Goal: Task Accomplishment & Management: Complete application form

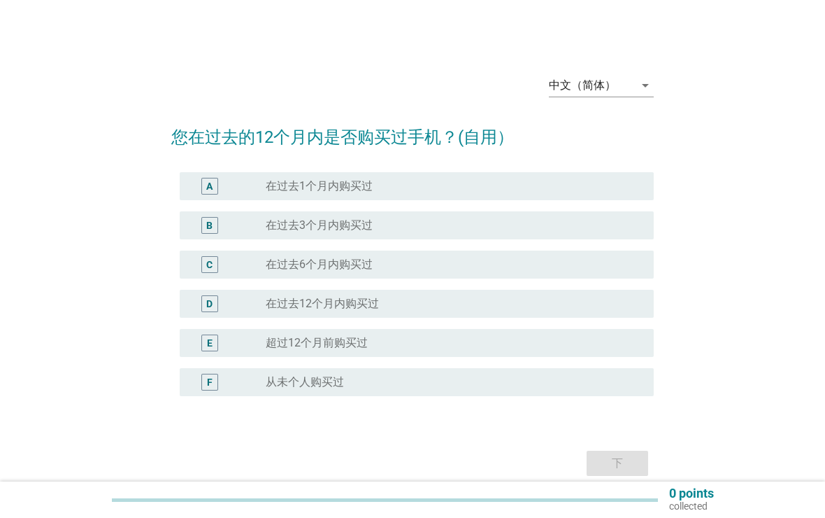
click at [632, 68] on div "中文（简体） arrow_drop_down" at bounding box center [601, 88] width 105 height 45
click at [630, 76] on div "中文（简体）" at bounding box center [591, 85] width 85 height 22
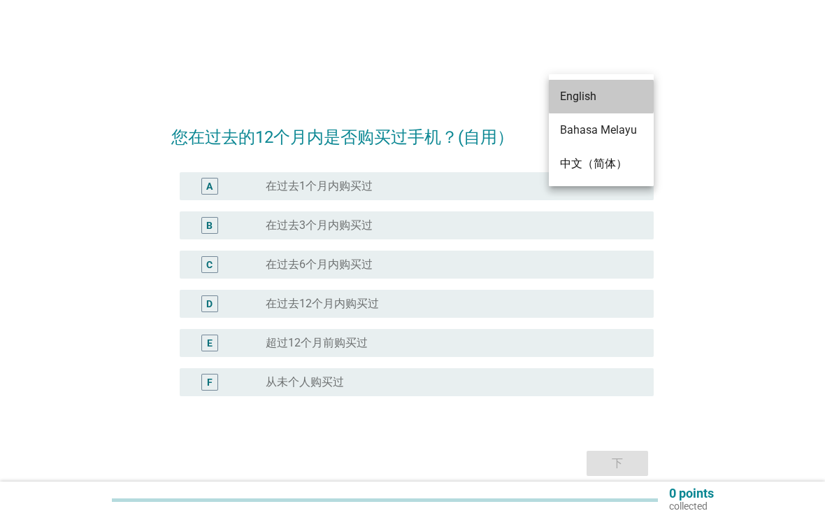
click at [603, 87] on div "English" at bounding box center [601, 97] width 83 height 34
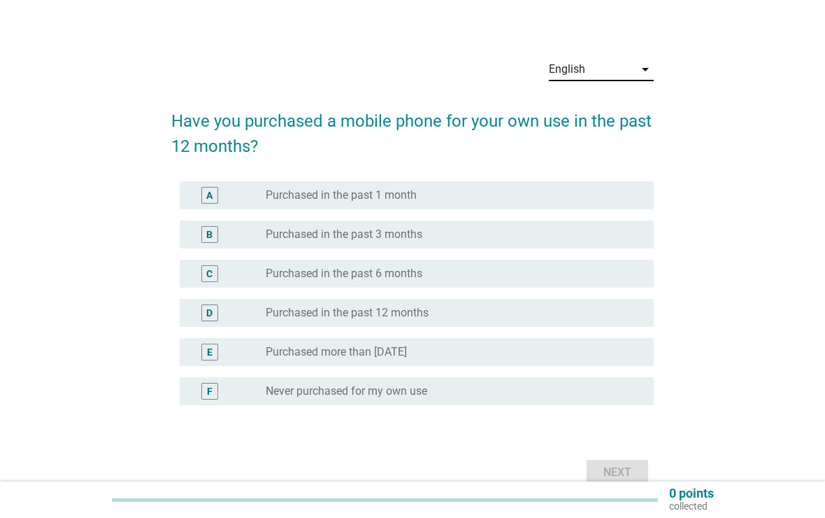
scroll to position [17, 0]
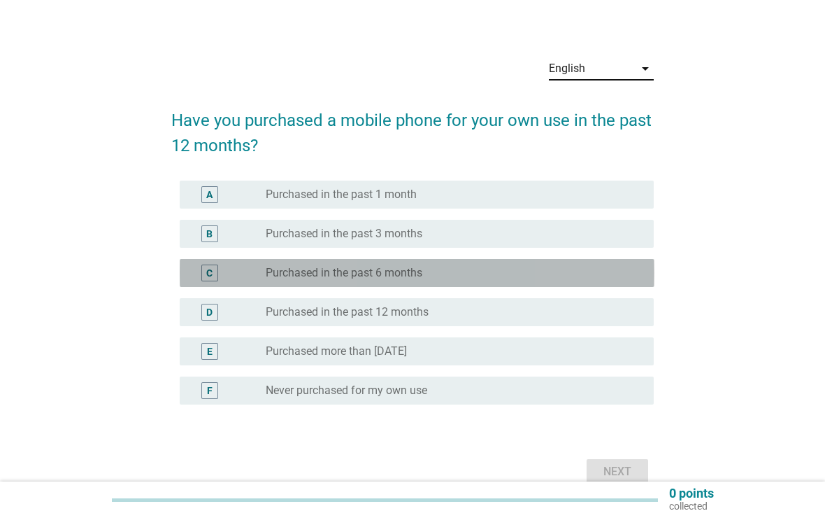
click at [539, 273] on div "radio_button_unchecked Purchased in the past 6 months" at bounding box center [449, 273] width 366 height 14
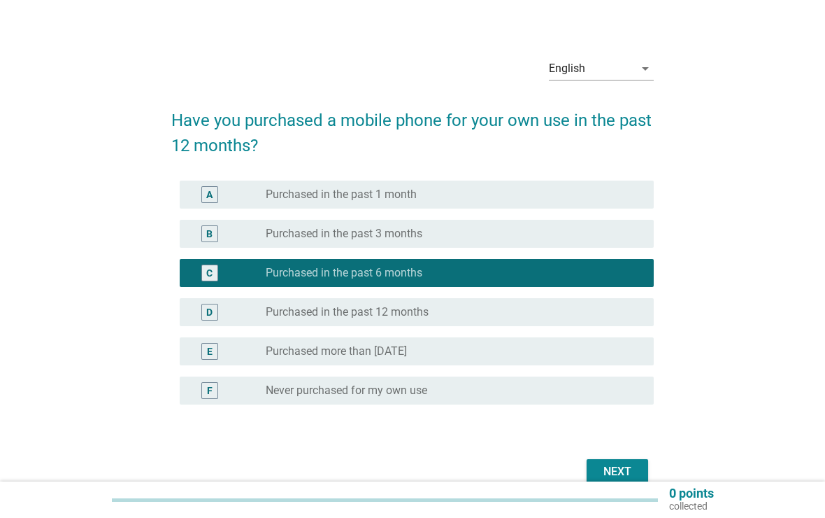
click at [614, 461] on button "Next" at bounding box center [618, 471] width 62 height 25
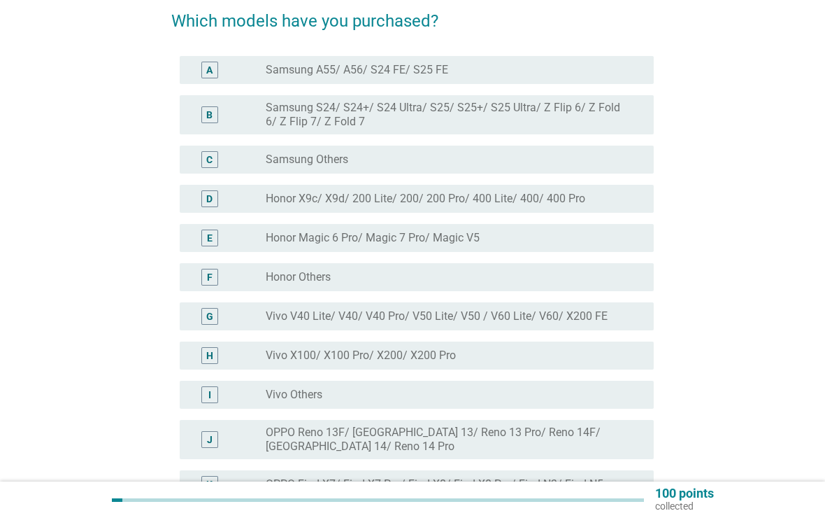
scroll to position [115, 0]
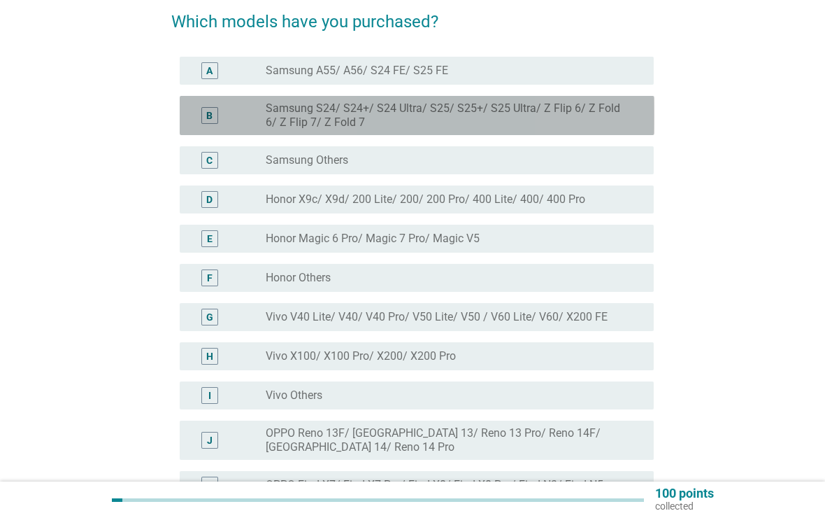
click at [615, 111] on label "Samsung S24/ S24+/ S24 Ultra/ S25/ S25+/ S25 Ultra/ Z Flip 6/ Z Fold 6/ Z Flip …" at bounding box center [449, 115] width 366 height 28
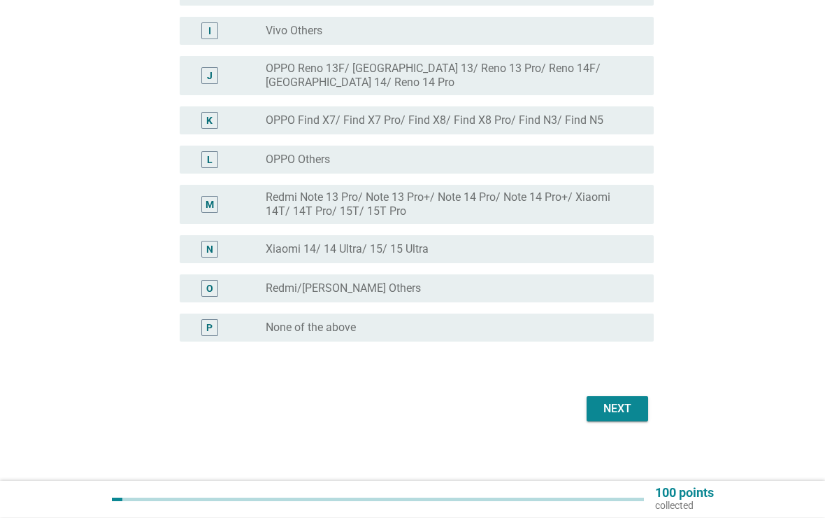
scroll to position [487, 0]
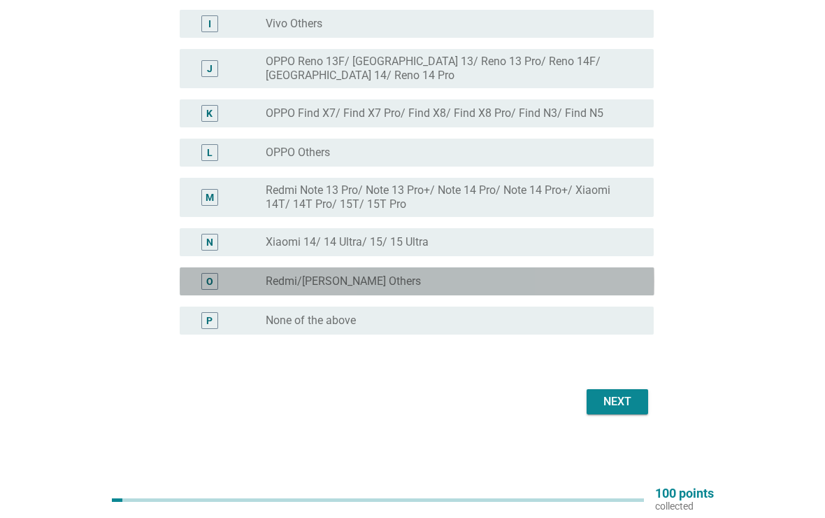
click at [371, 279] on label "Redmi/[PERSON_NAME] Others" at bounding box center [343, 281] width 155 height 14
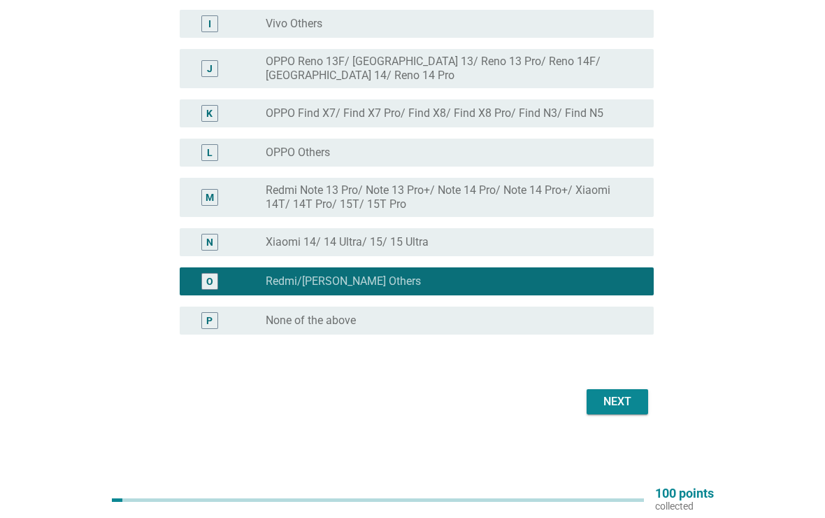
click at [620, 402] on div "Next" at bounding box center [617, 401] width 39 height 17
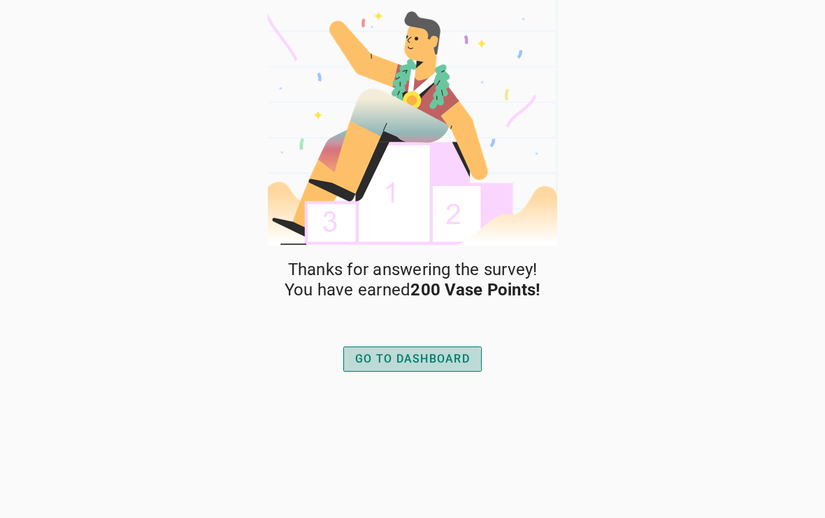
click at [441, 361] on div "GO TO DASHBOARD" at bounding box center [412, 358] width 115 height 17
